Goal: Navigation & Orientation: Find specific page/section

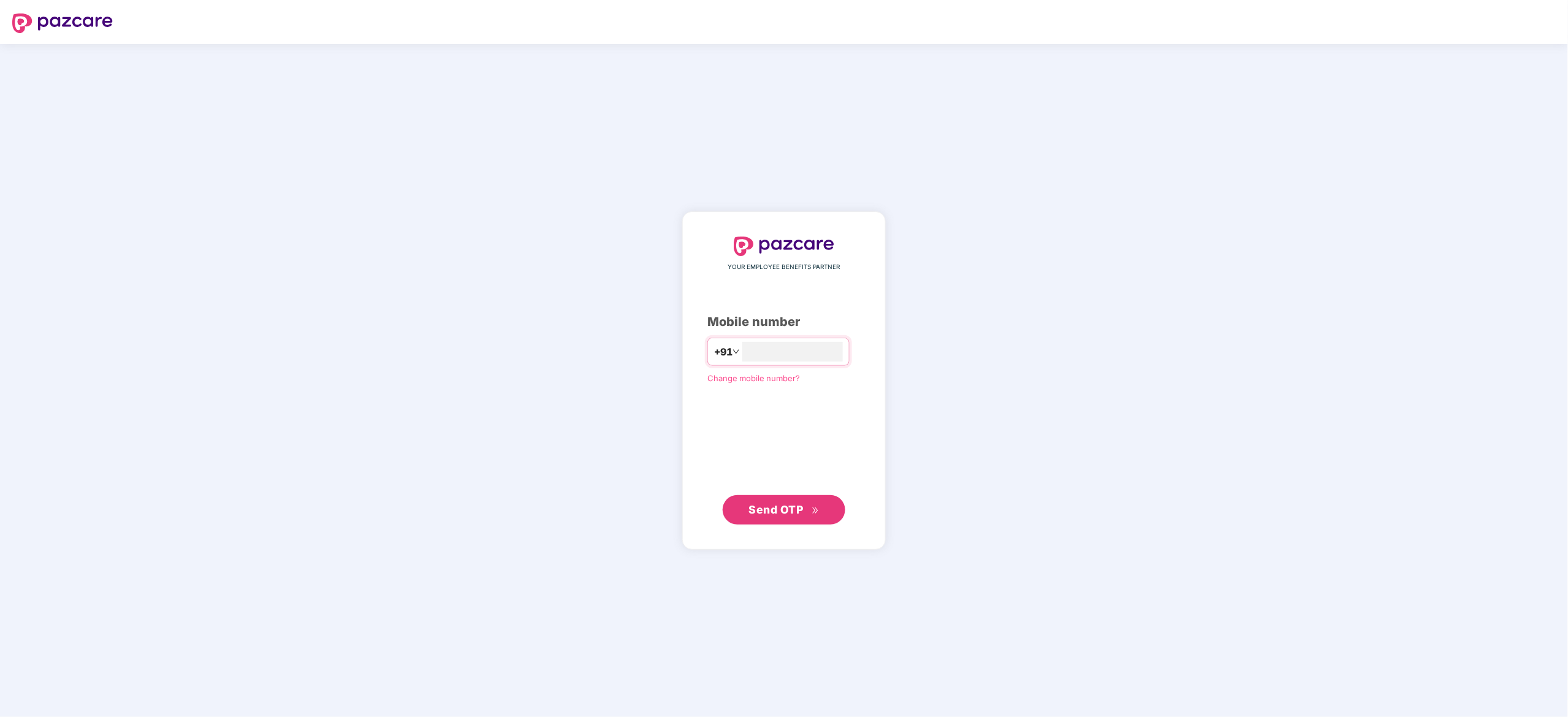
type input "**********"
click at [782, 495] on button "Send OTP" at bounding box center [784, 509] width 122 height 30
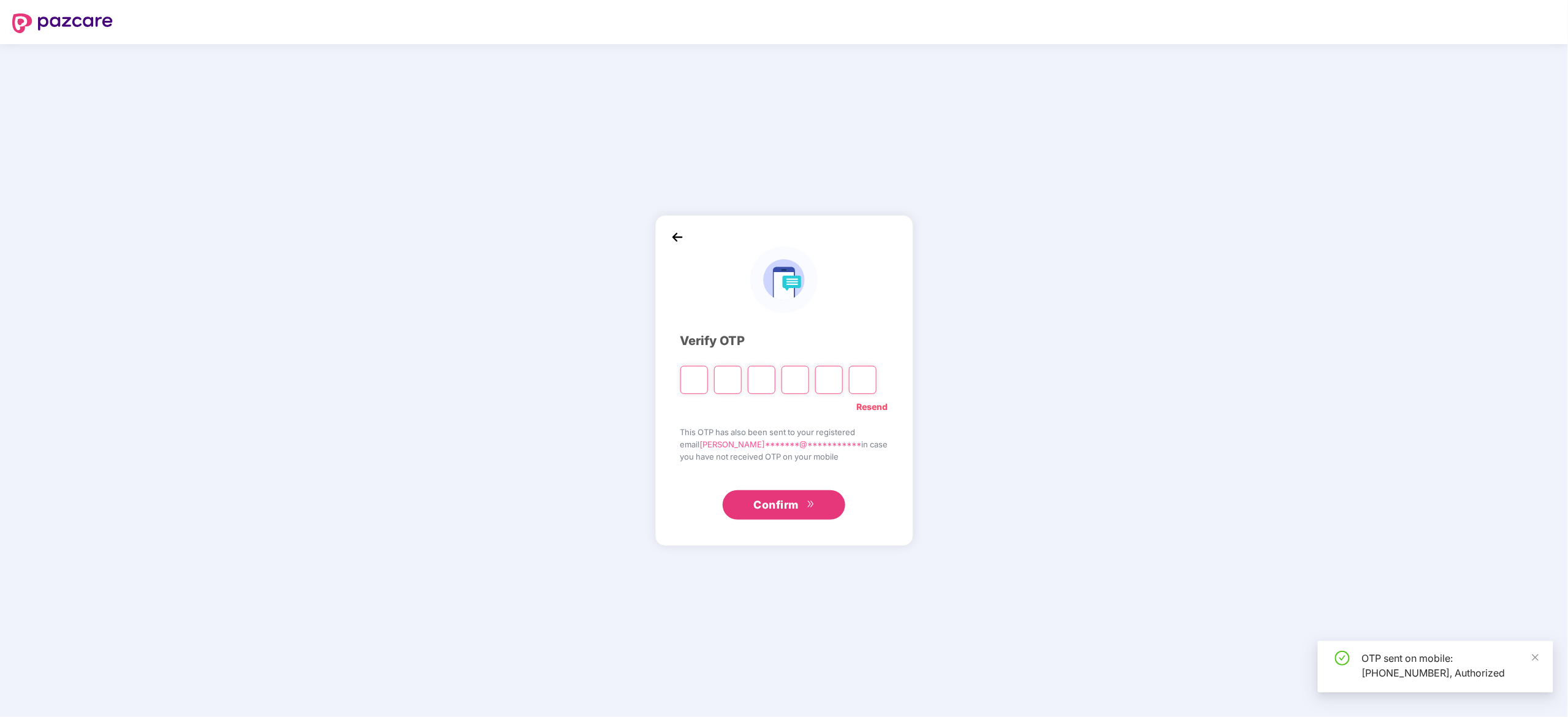
type input "*"
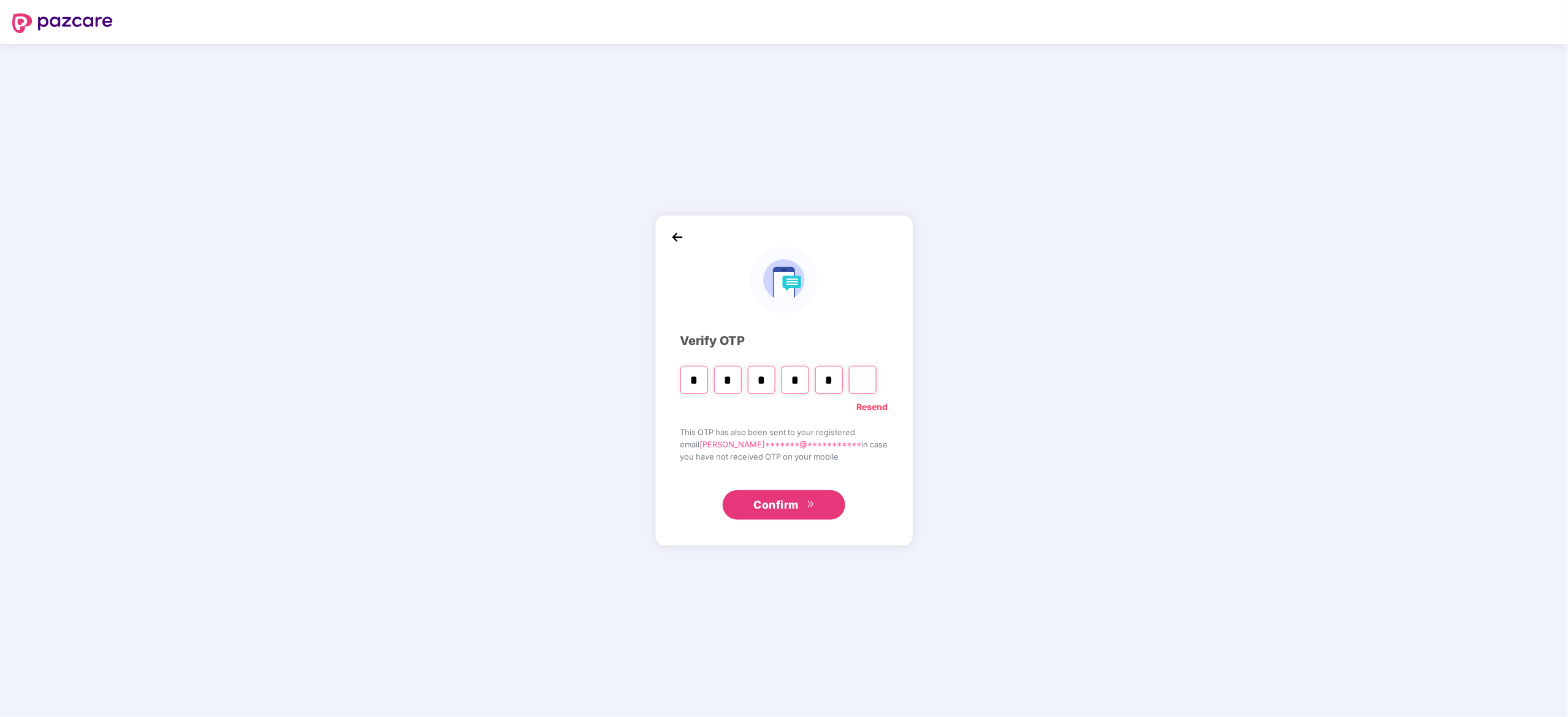
type input "*"
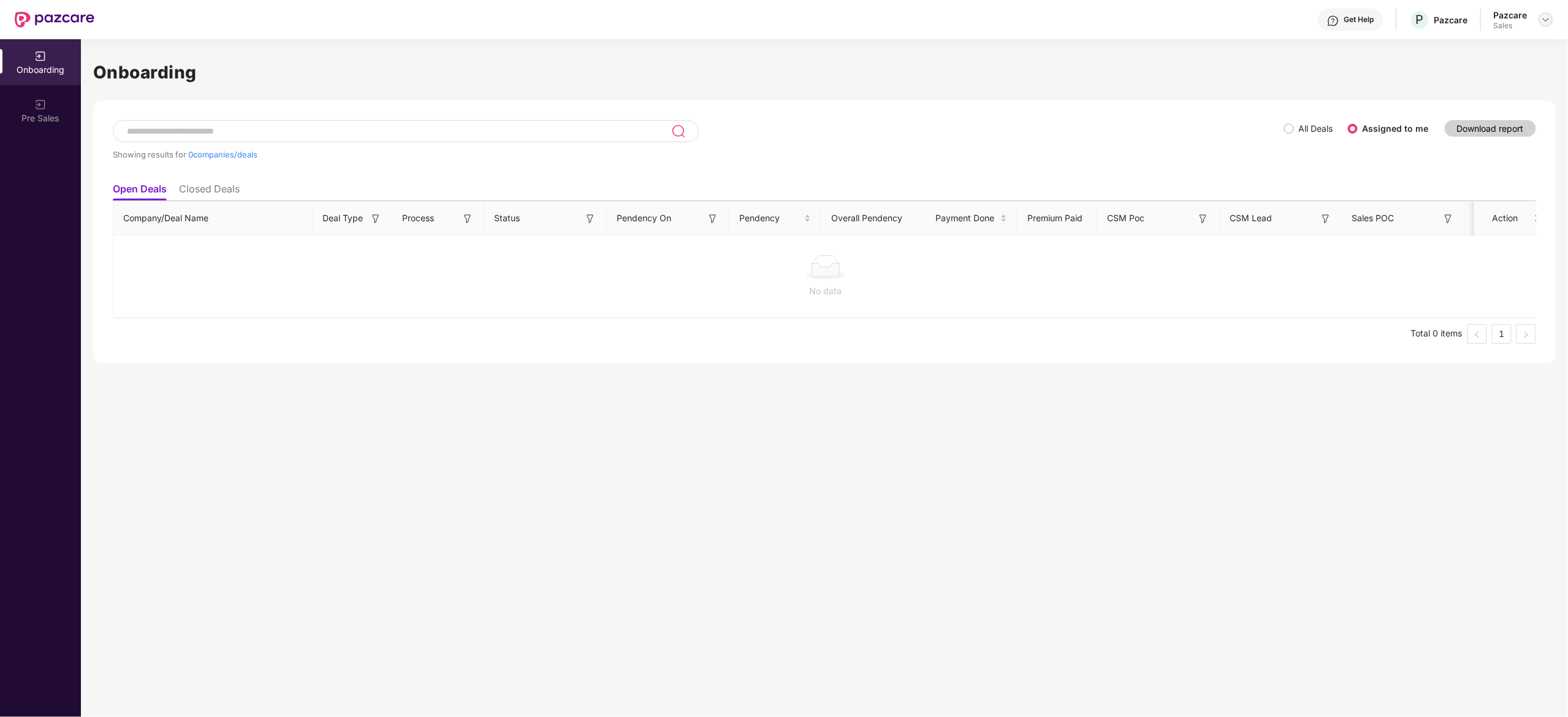
click at [1546, 25] on div at bounding box center [1546, 20] width 15 height 15
click at [1474, 49] on div "Admin view" at bounding box center [1489, 49] width 159 height 24
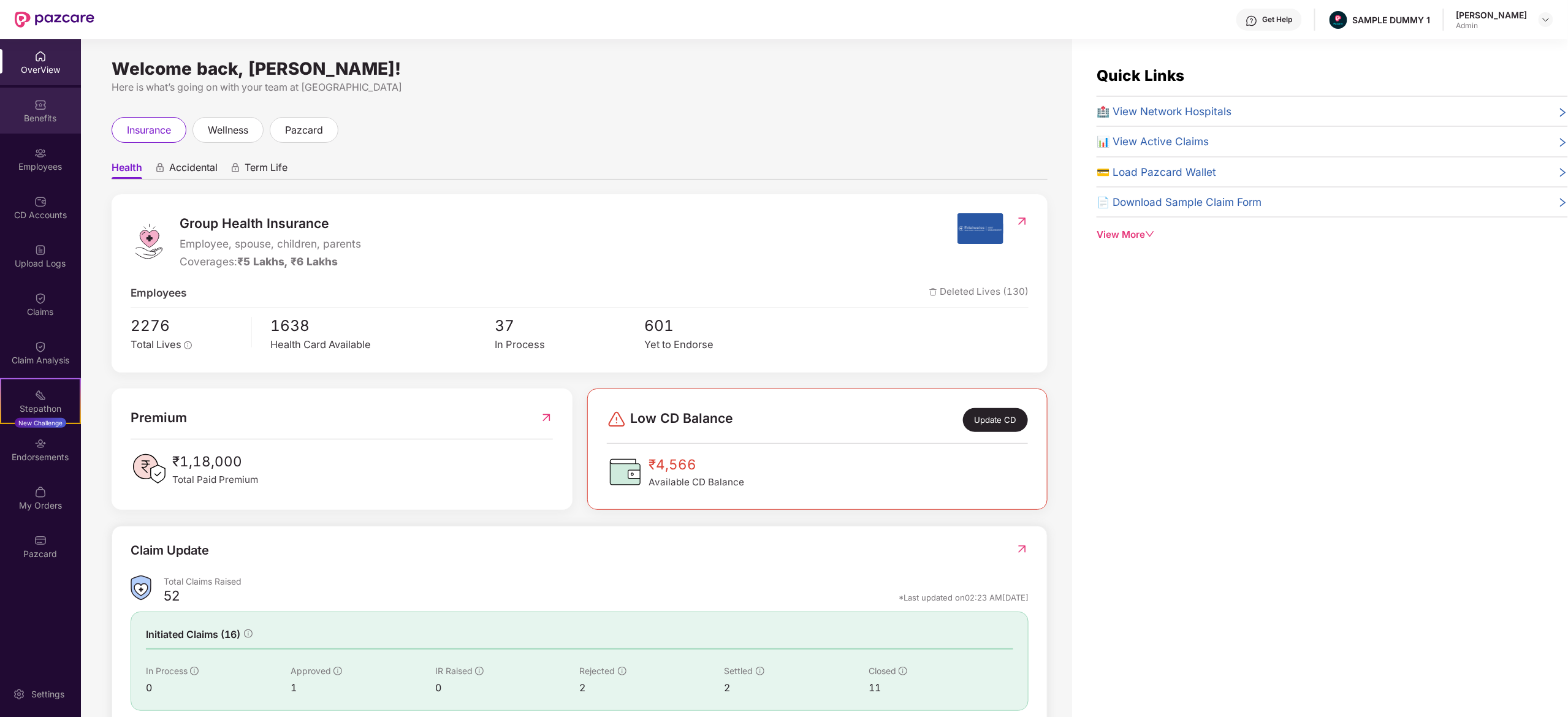
click at [44, 122] on div "Benefits" at bounding box center [41, 118] width 81 height 12
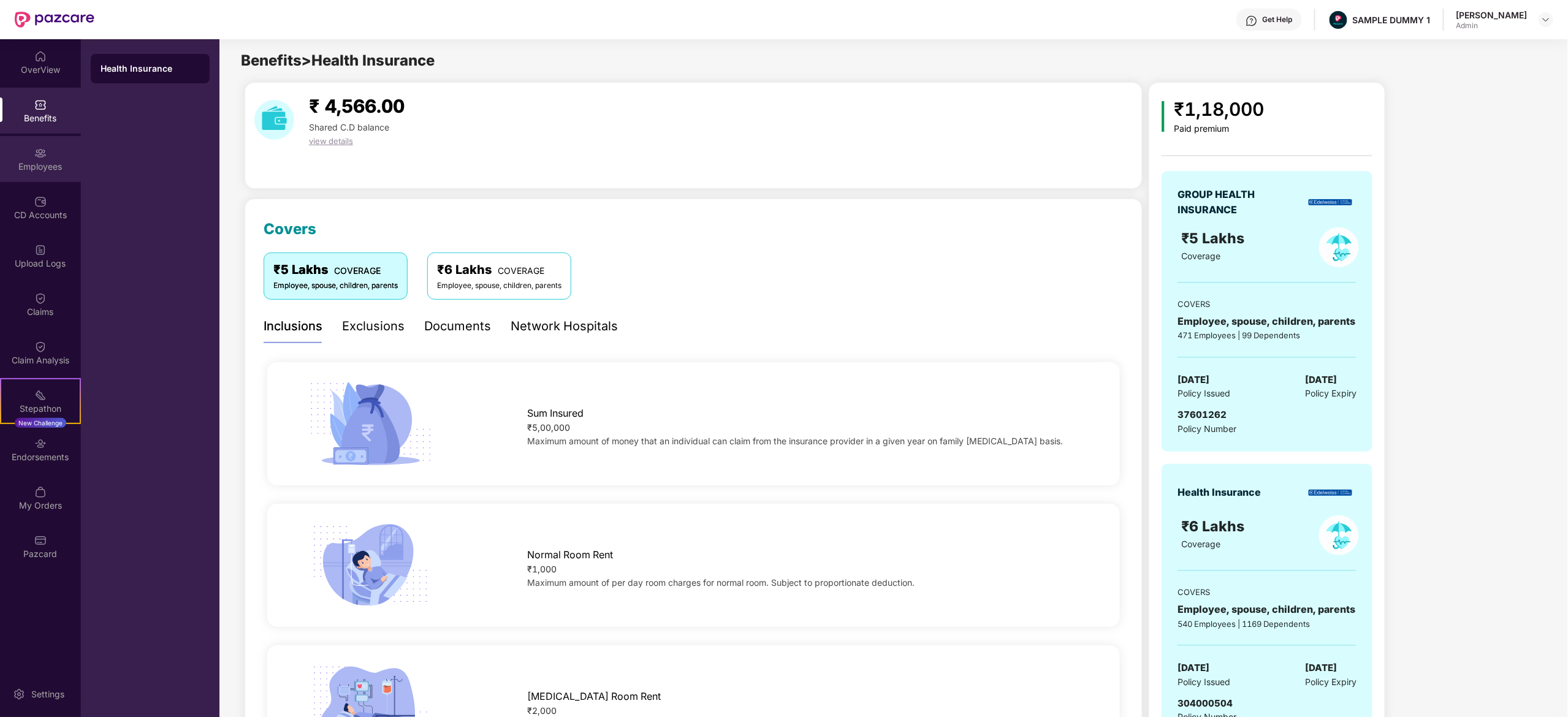
click at [60, 159] on div "Employees" at bounding box center [41, 159] width 81 height 46
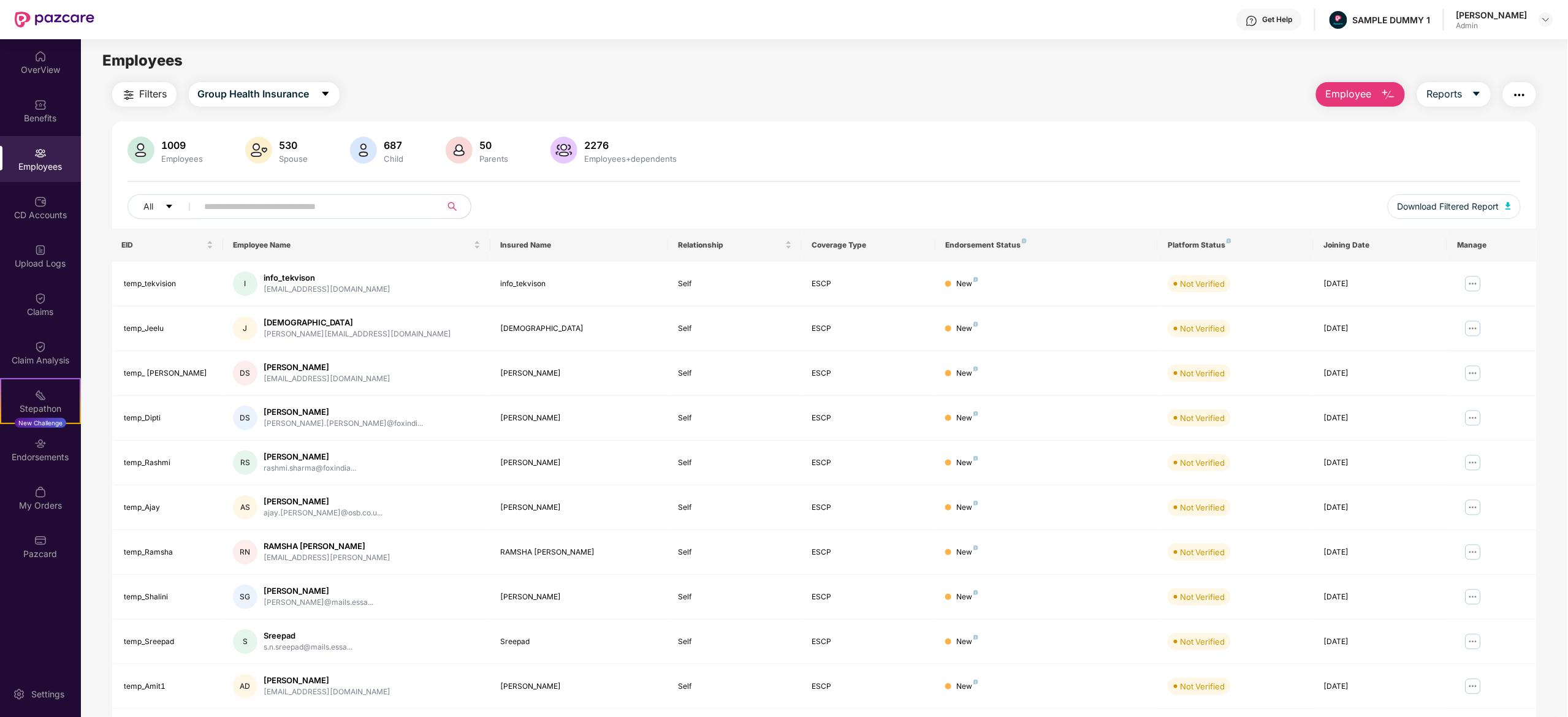
click at [1347, 100] on span "Employee" at bounding box center [1348, 94] width 46 height 15
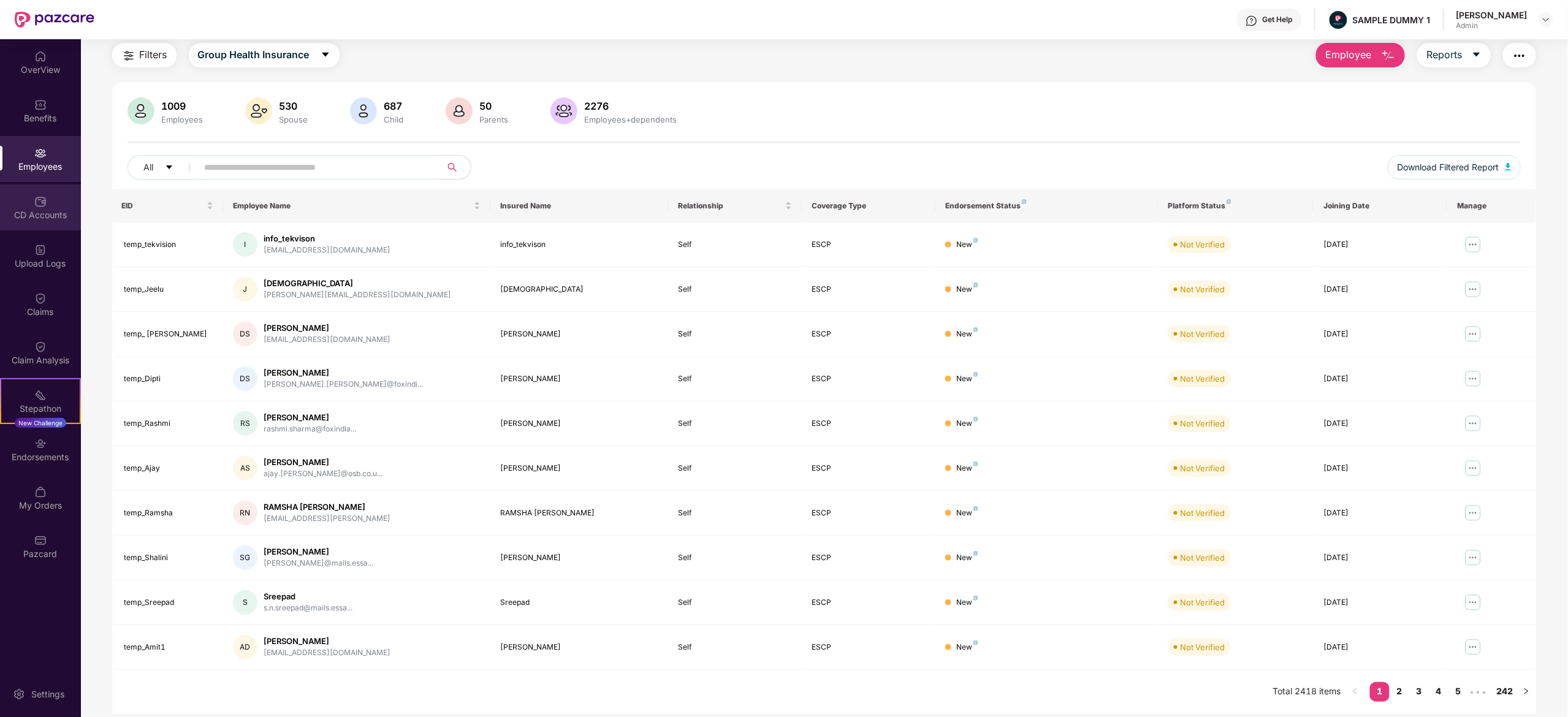
click at [49, 205] on div "CD Accounts" at bounding box center [41, 207] width 81 height 46
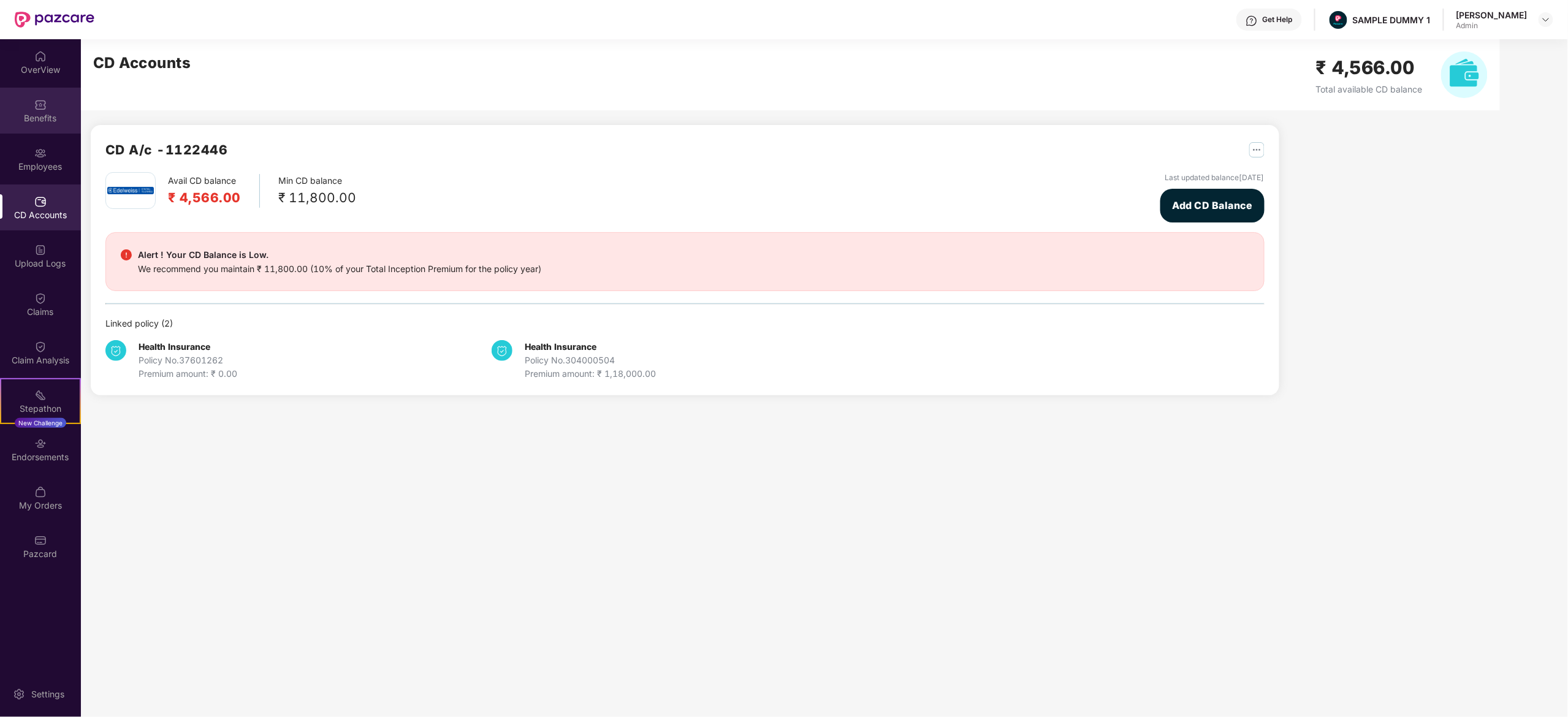
click at [35, 112] on div "Benefits" at bounding box center [41, 118] width 81 height 12
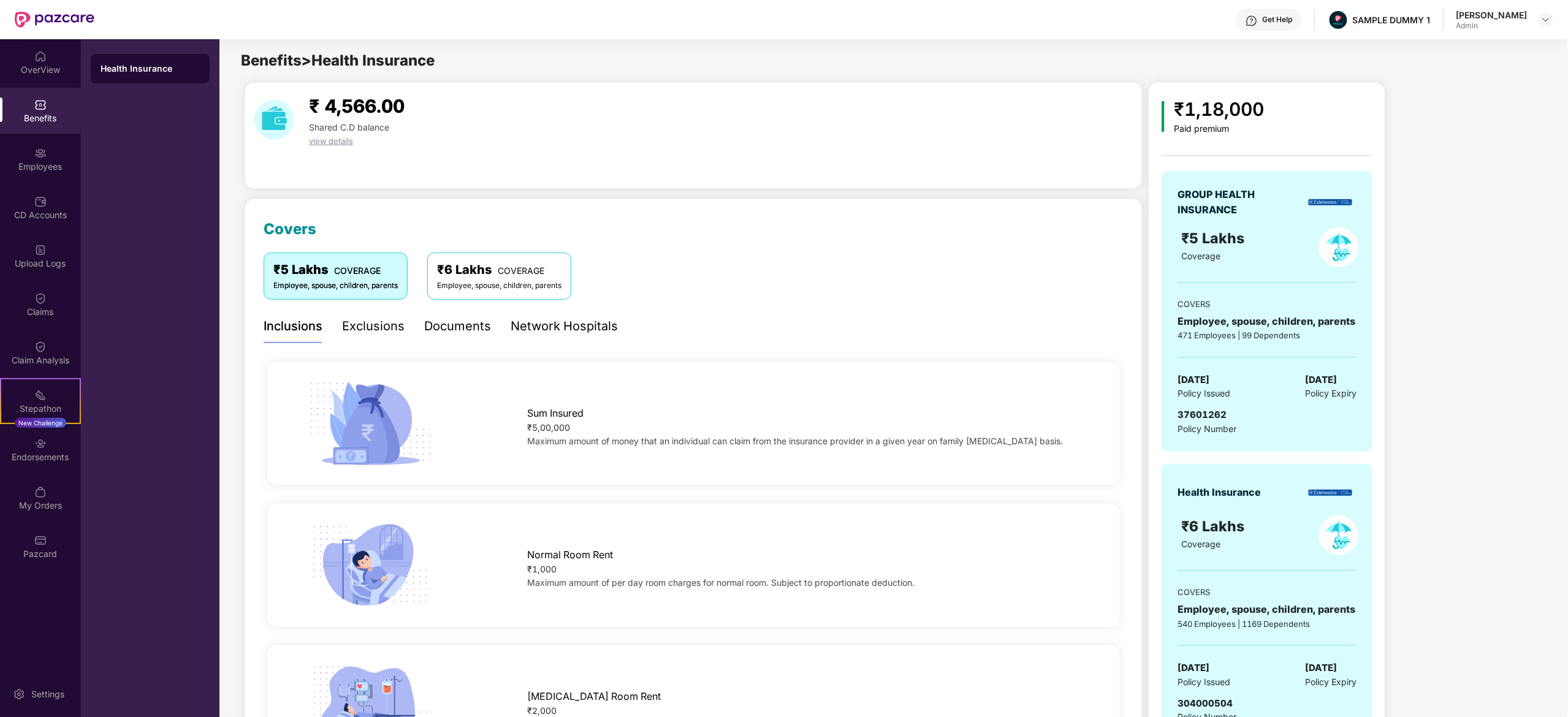
click at [449, 325] on div "Documents" at bounding box center [458, 326] width 67 height 19
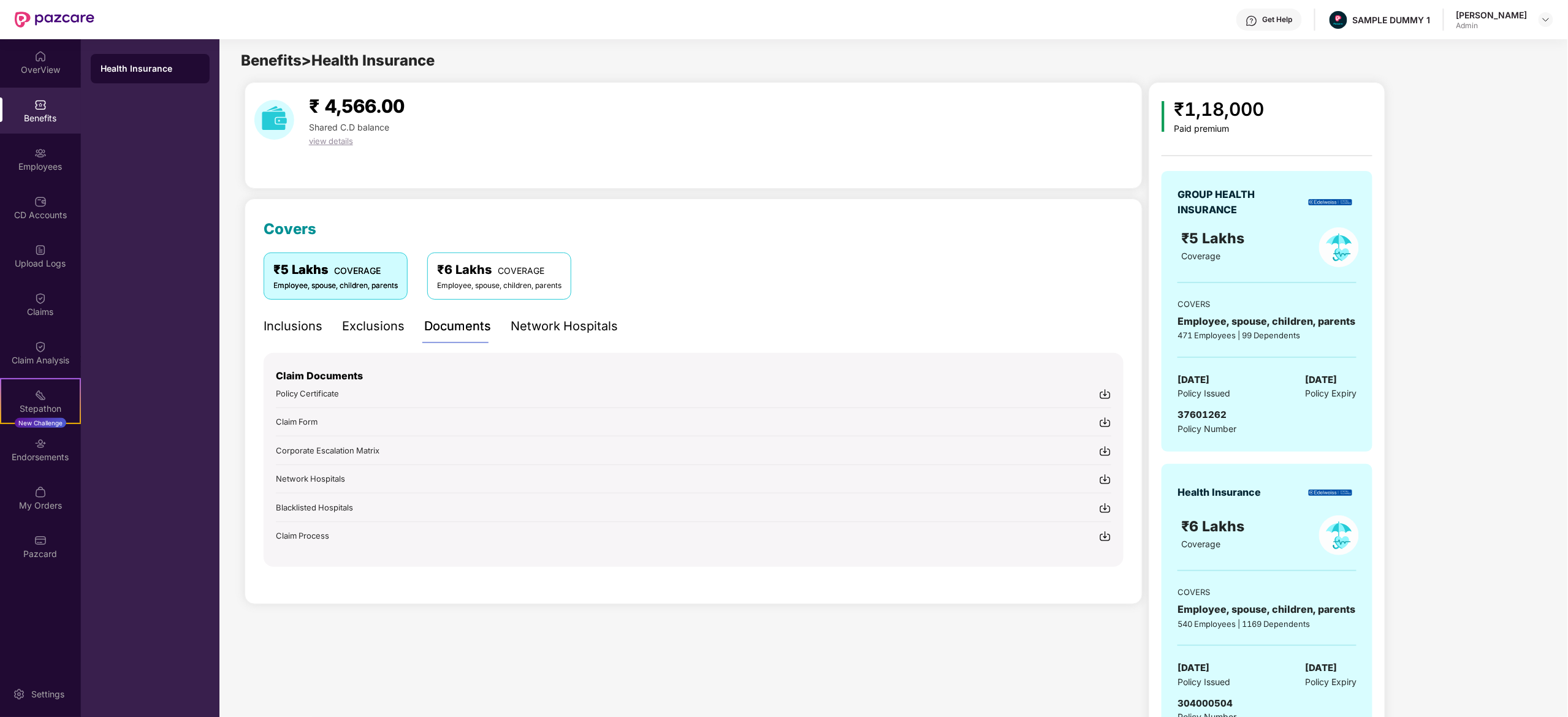
click at [562, 323] on div "Network Hospitals" at bounding box center [564, 326] width 107 height 19
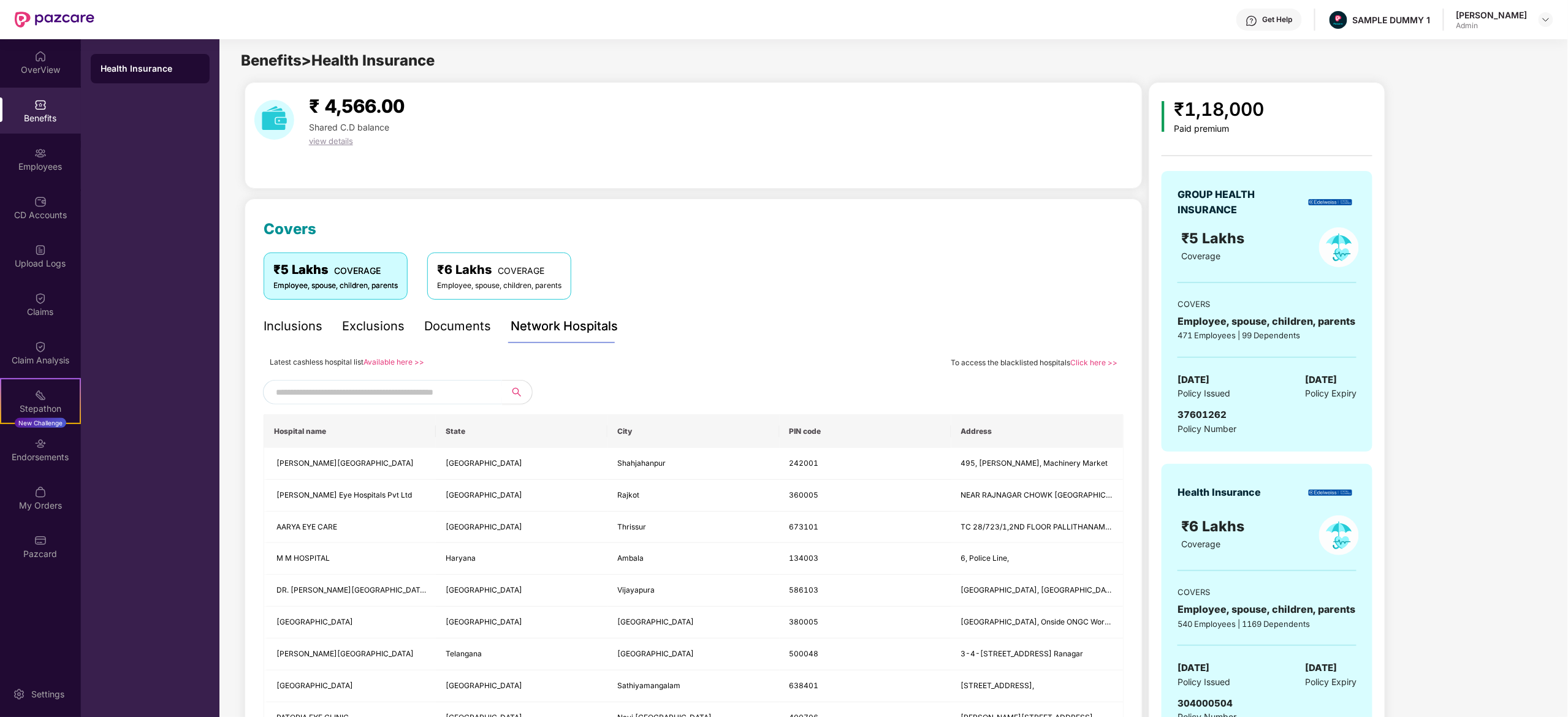
click at [460, 380] on span at bounding box center [383, 392] width 239 height 25
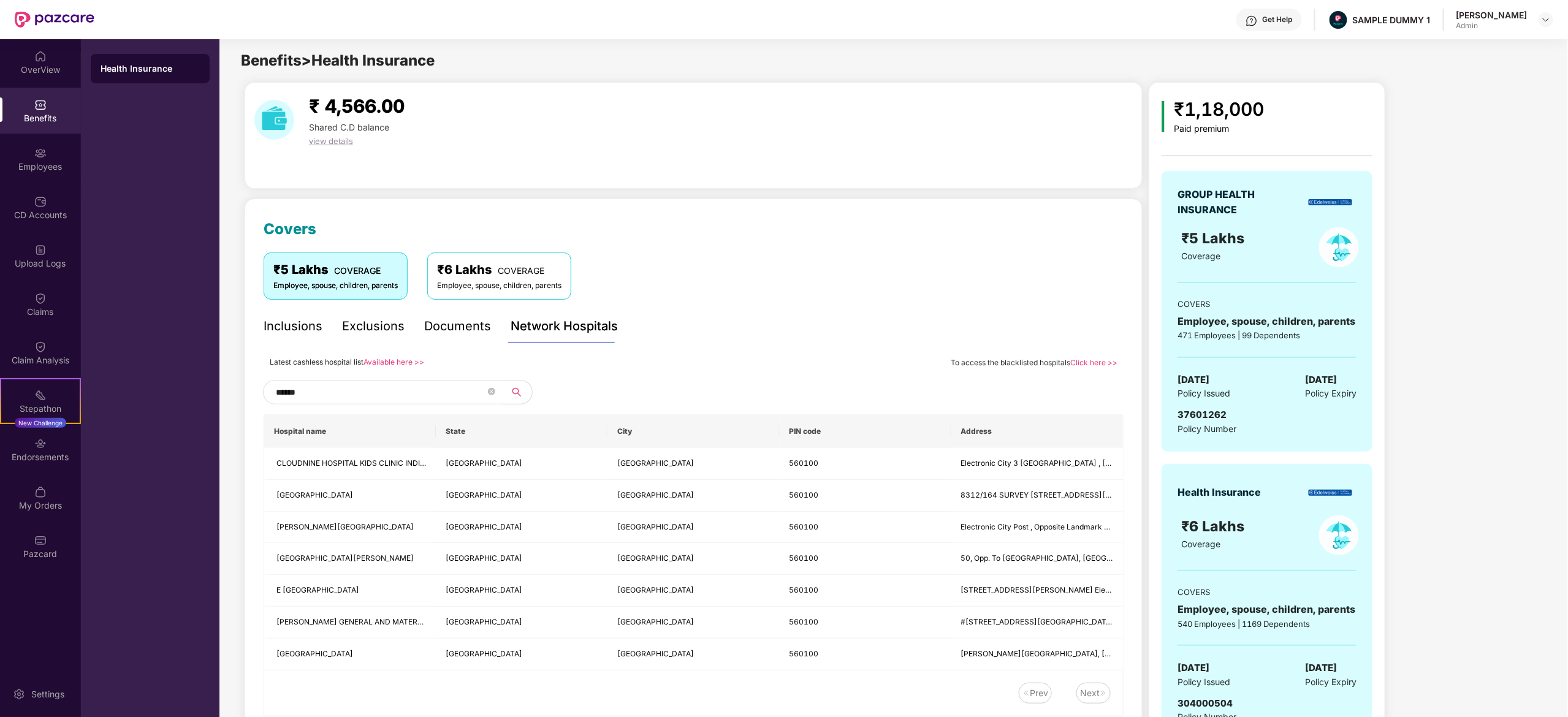
scroll to position [59, 0]
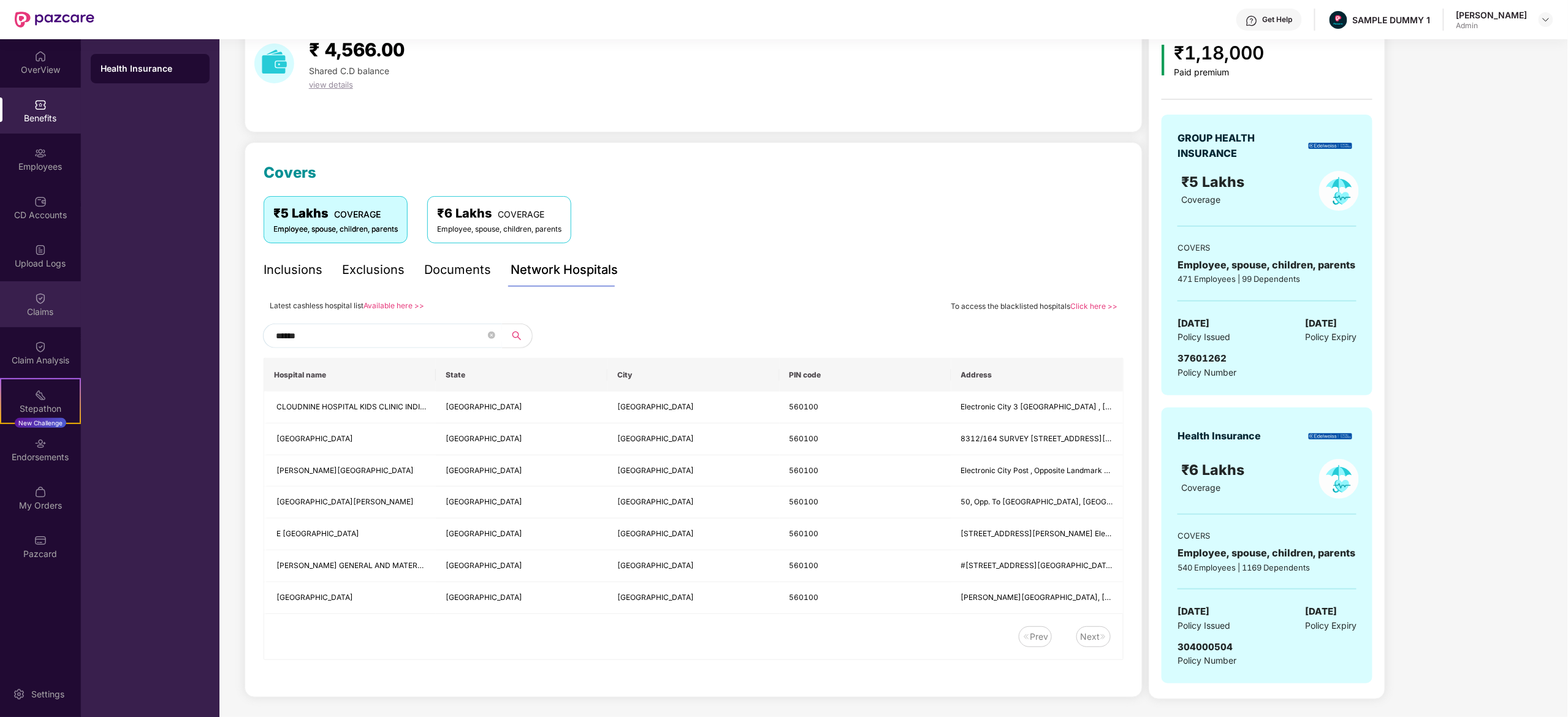
type input "******"
click at [50, 281] on div "Claims" at bounding box center [41, 304] width 81 height 46
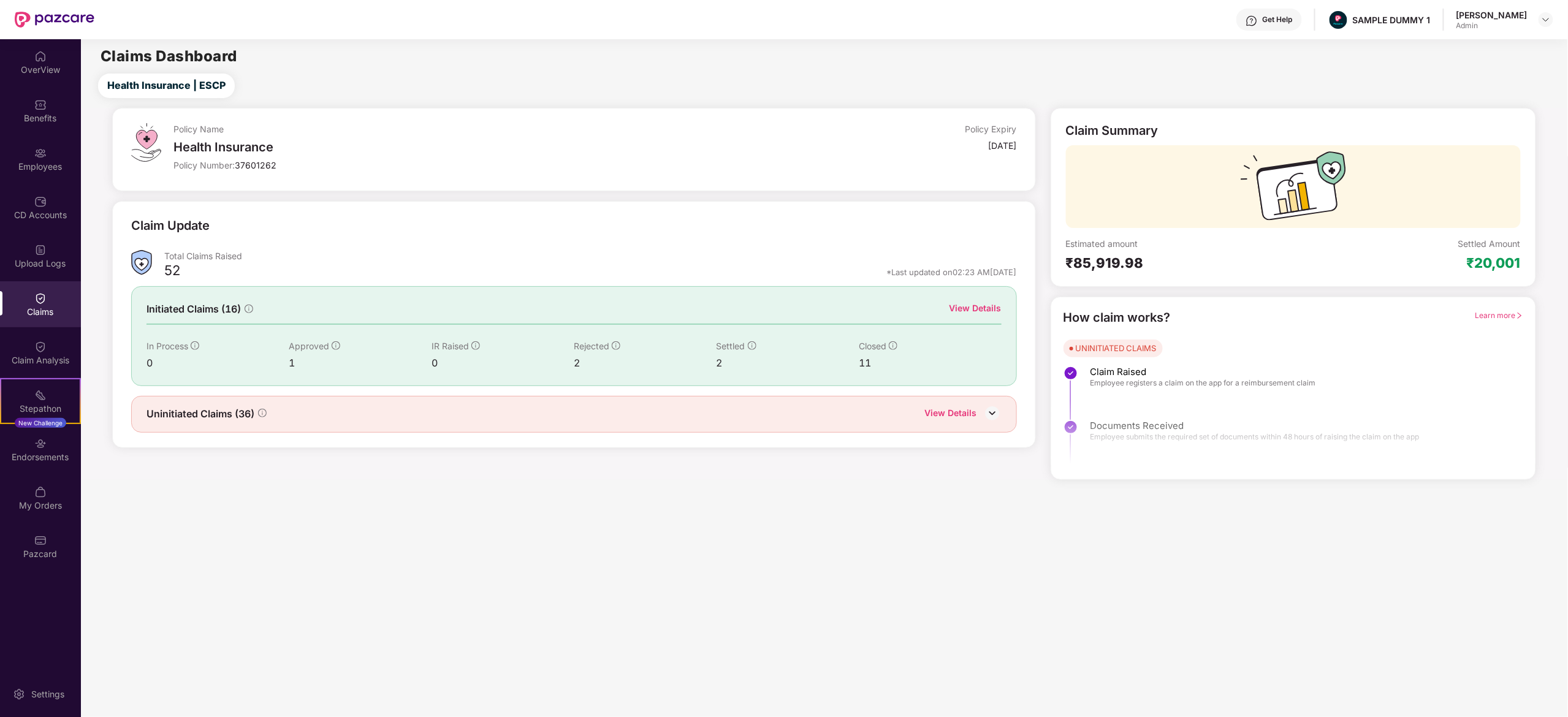
click at [1001, 408] on img at bounding box center [993, 413] width 18 height 18
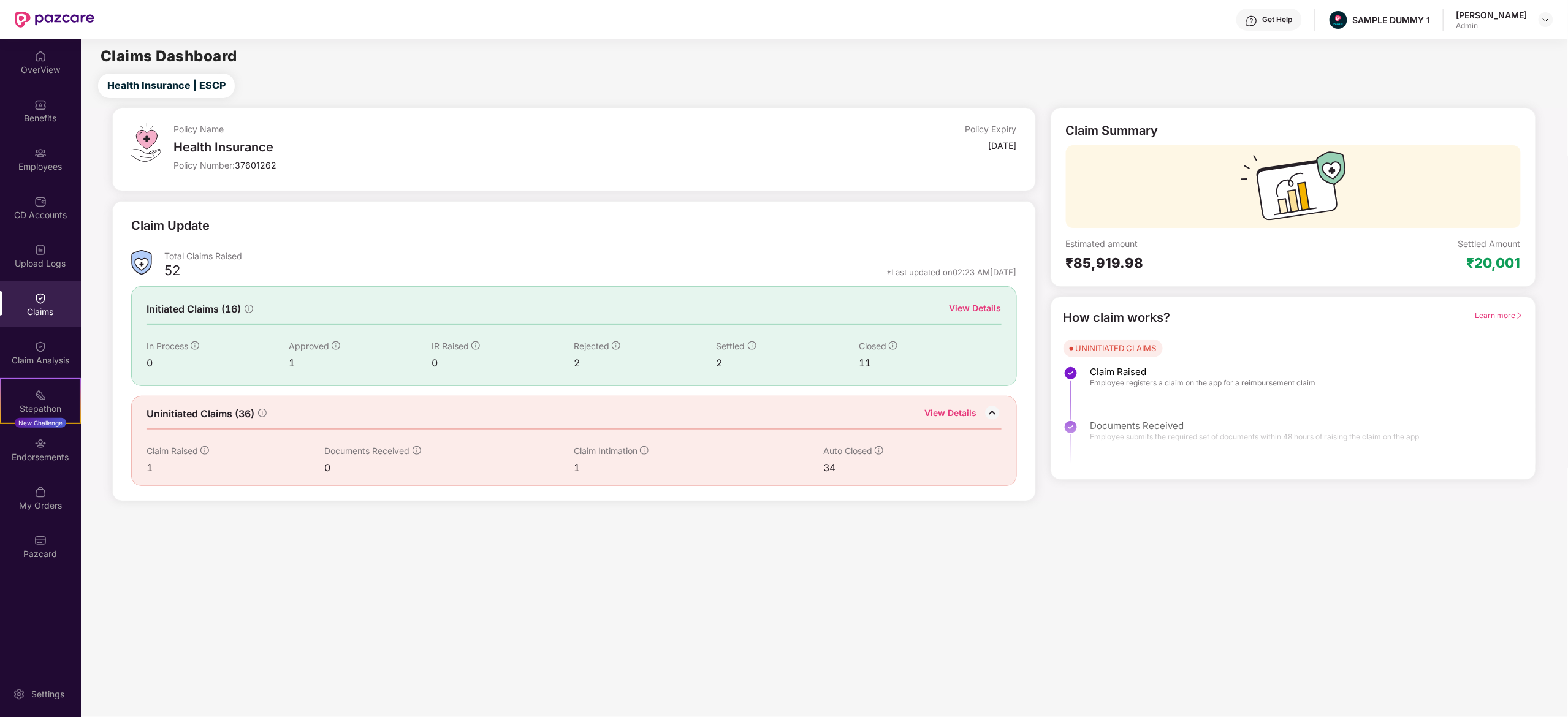
click at [964, 418] on div "View Details" at bounding box center [951, 414] width 52 height 16
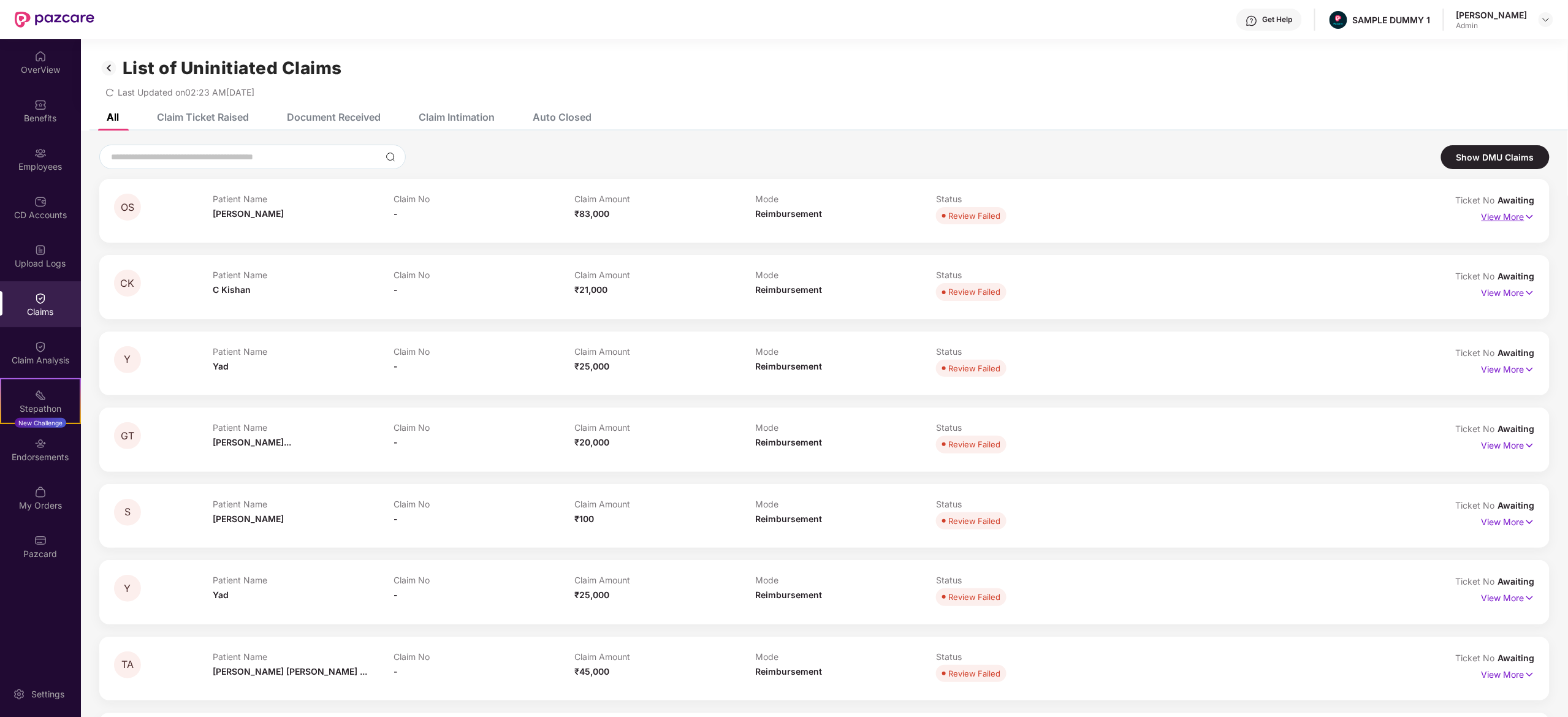
click at [1526, 220] on img at bounding box center [1530, 217] width 10 height 14
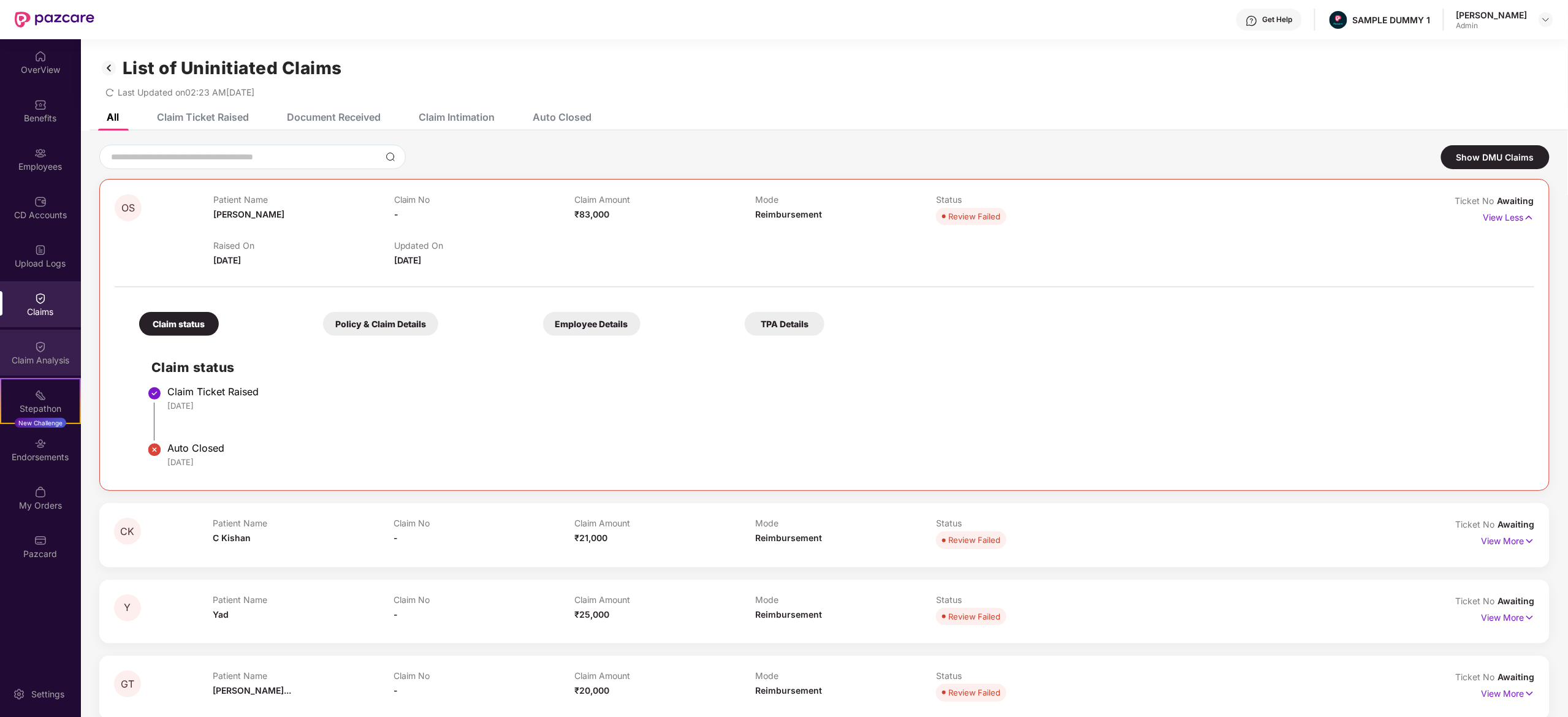
click at [55, 359] on div "Claim Analysis" at bounding box center [41, 360] width 81 height 12
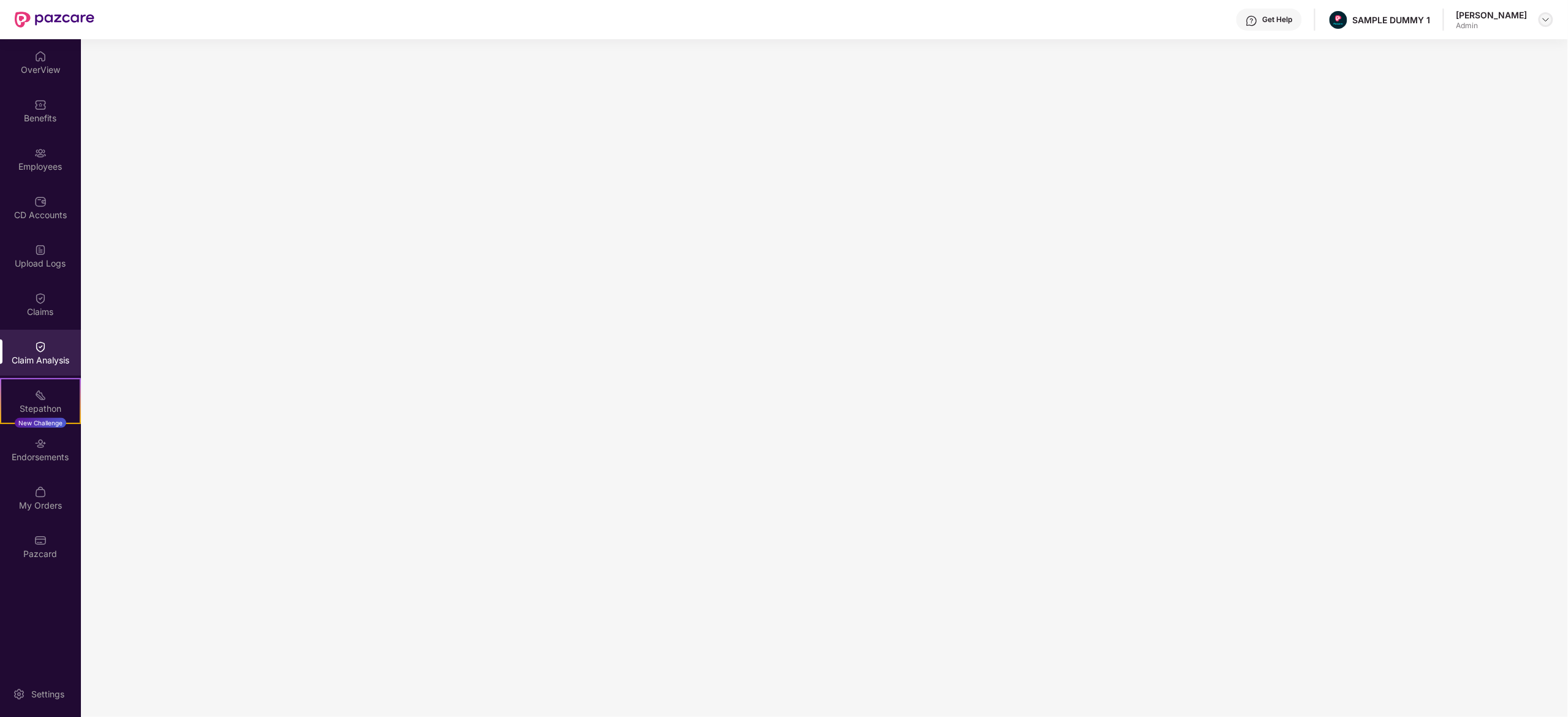
click at [1544, 18] on img at bounding box center [1546, 20] width 10 height 10
click at [1498, 71] on div "Switch to User view" at bounding box center [1488, 73] width 159 height 24
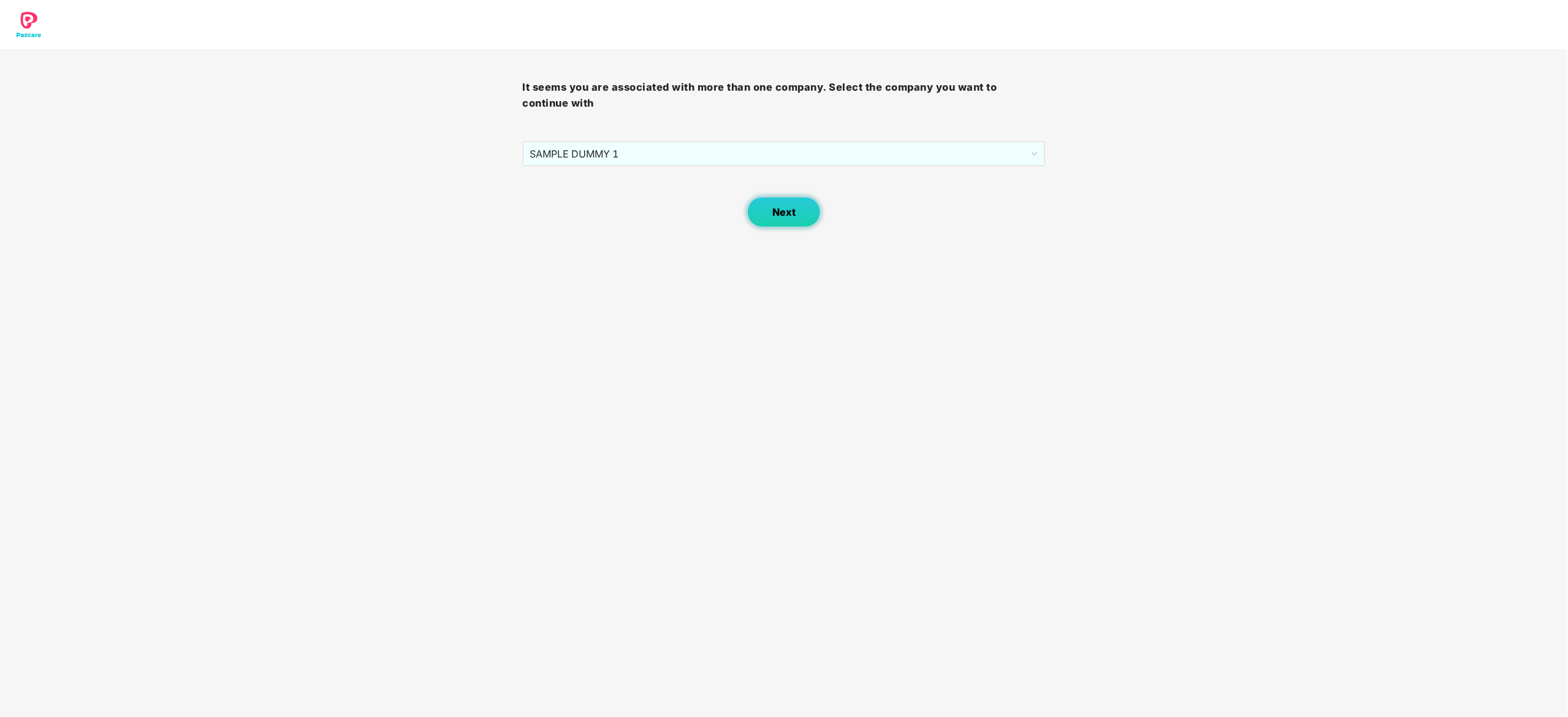
click at [776, 218] on button "Next" at bounding box center [784, 212] width 74 height 31
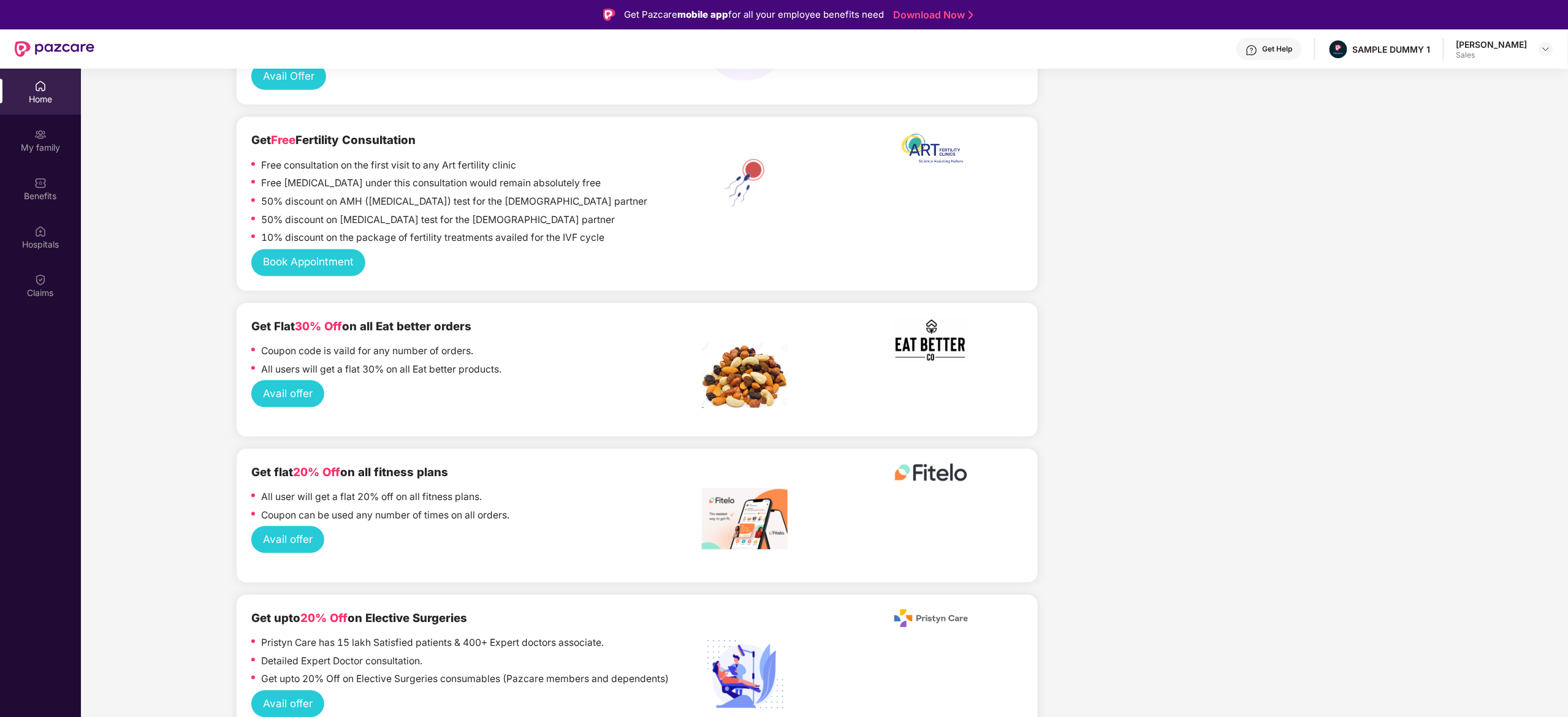
scroll to position [1339, 0]
